Goal: Find specific page/section: Find specific page/section

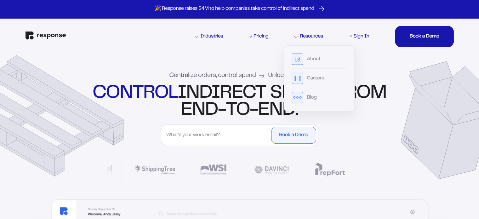
click at [357, 38] on div "Sign In" at bounding box center [361, 36] width 16 height 5
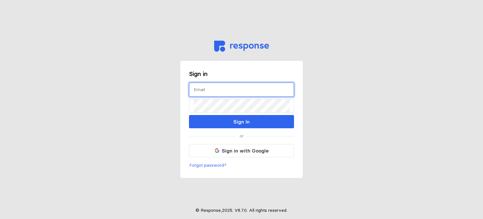
click at [199, 87] on input "text" at bounding box center [242, 90] width 96 height 14
type input "[EMAIL_ADDRESS][DOMAIN_NAME]"
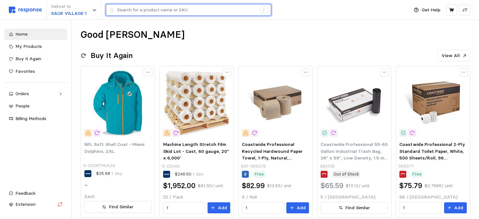
click at [132, 12] on input "text" at bounding box center [186, 9] width 139 height 11
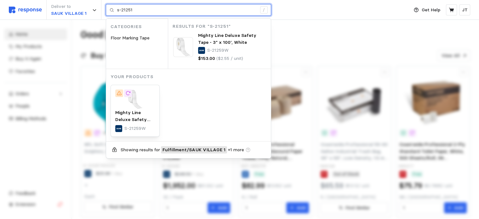
type input "s-21251"
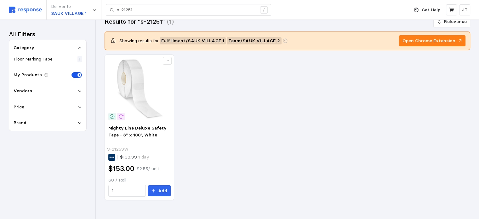
scroll to position [20, 0]
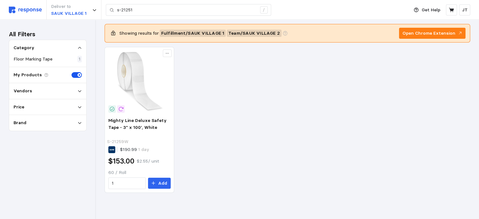
click at [23, 124] on p "Brand" at bounding box center [20, 122] width 13 height 7
click at [48, 109] on div "Price" at bounding box center [48, 107] width 68 height 7
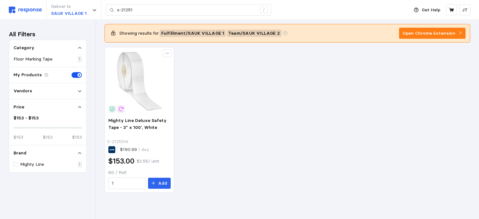
click at [48, 109] on div "Price" at bounding box center [48, 107] width 68 height 7
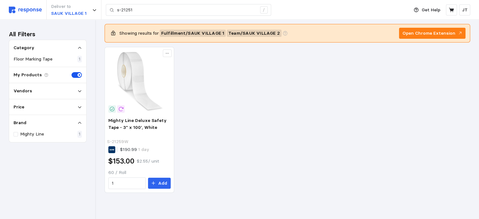
click at [50, 95] on div "Vendors" at bounding box center [47, 91] width 77 height 16
click at [56, 91] on div "Vendors" at bounding box center [48, 90] width 68 height 7
click at [30, 9] on img at bounding box center [25, 10] width 33 height 7
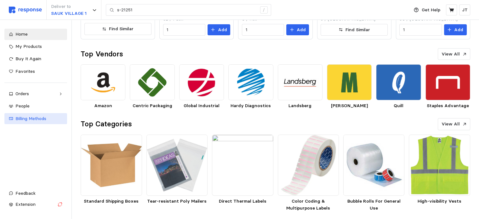
scroll to position [179, 0]
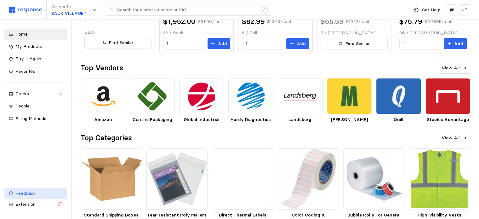
scroll to position [179, 0]
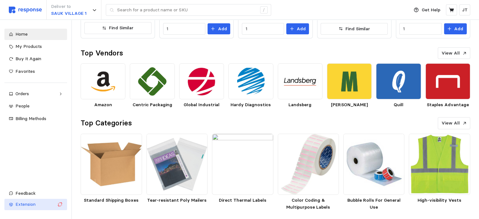
click at [23, 206] on span "Extension" at bounding box center [25, 204] width 20 height 6
click at [25, 206] on span "Extension" at bounding box center [25, 204] width 20 height 6
